Goal: Task Accomplishment & Management: Use online tool/utility

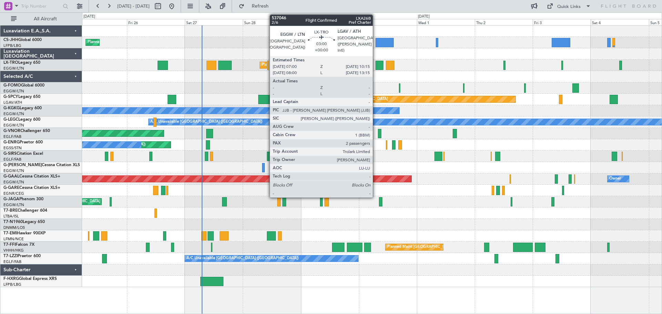
click at [376, 66] on div at bounding box center [379, 65] width 8 height 9
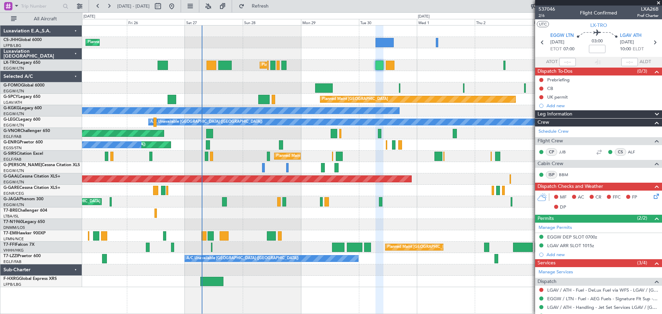
click at [658, 2] on span at bounding box center [658, 3] width 7 height 6
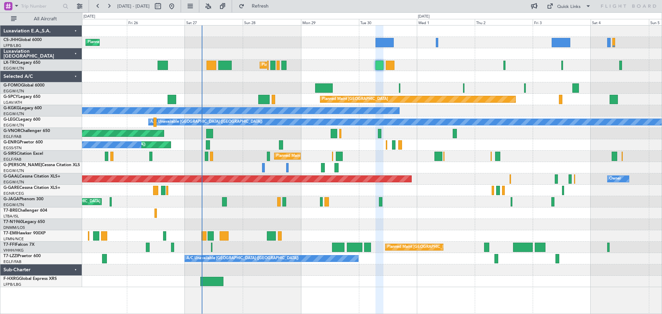
type input "0"
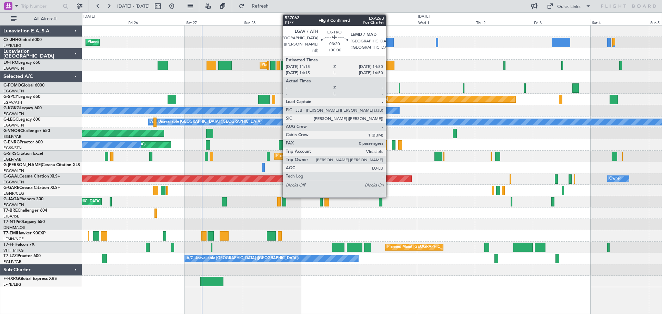
click at [389, 65] on div at bounding box center [390, 65] width 9 height 9
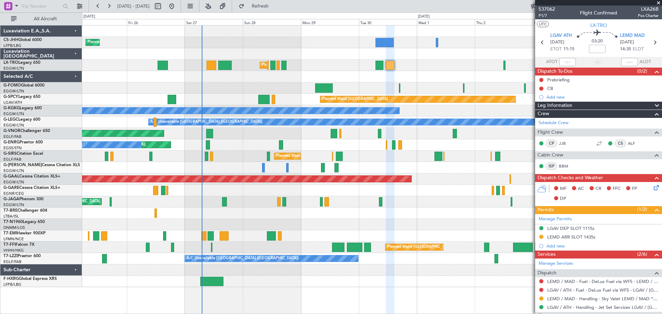
click at [657, 2] on span at bounding box center [658, 3] width 7 height 6
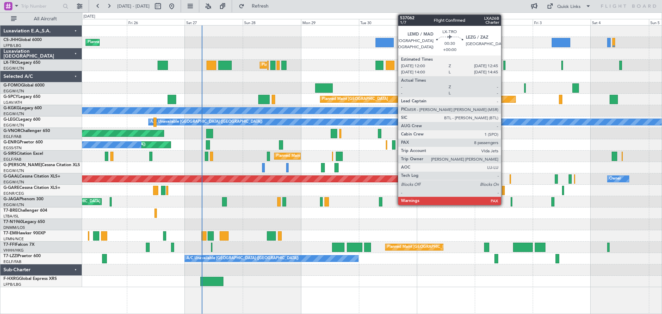
click at [504, 67] on div at bounding box center [504, 65] width 2 height 9
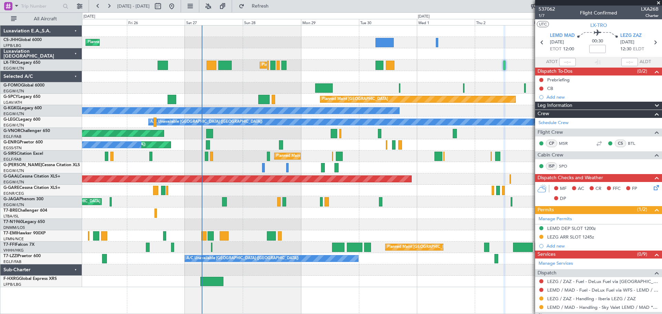
click at [657, 2] on span at bounding box center [658, 3] width 7 height 6
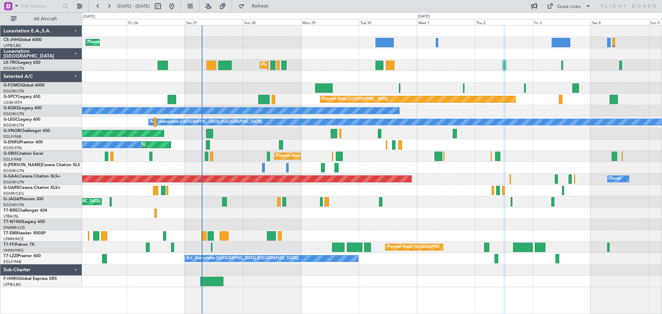
type input "0"
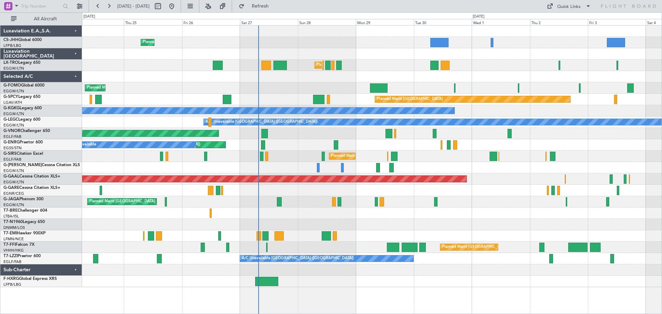
click at [180, 77] on div at bounding box center [371, 76] width 579 height 11
